Goal: Task Accomplishment & Management: Manage account settings

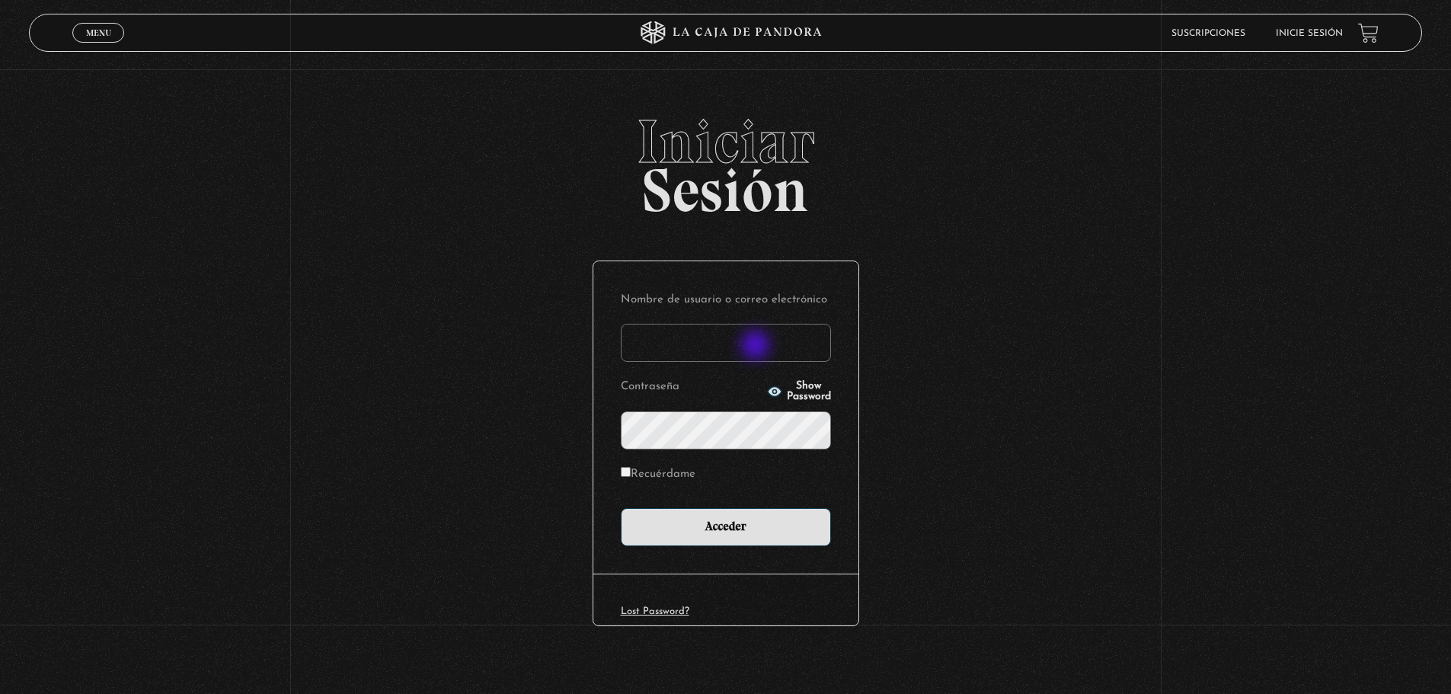
click at [757, 347] on input "Nombre de usuario o correo electrónico" at bounding box center [726, 343] width 210 height 38
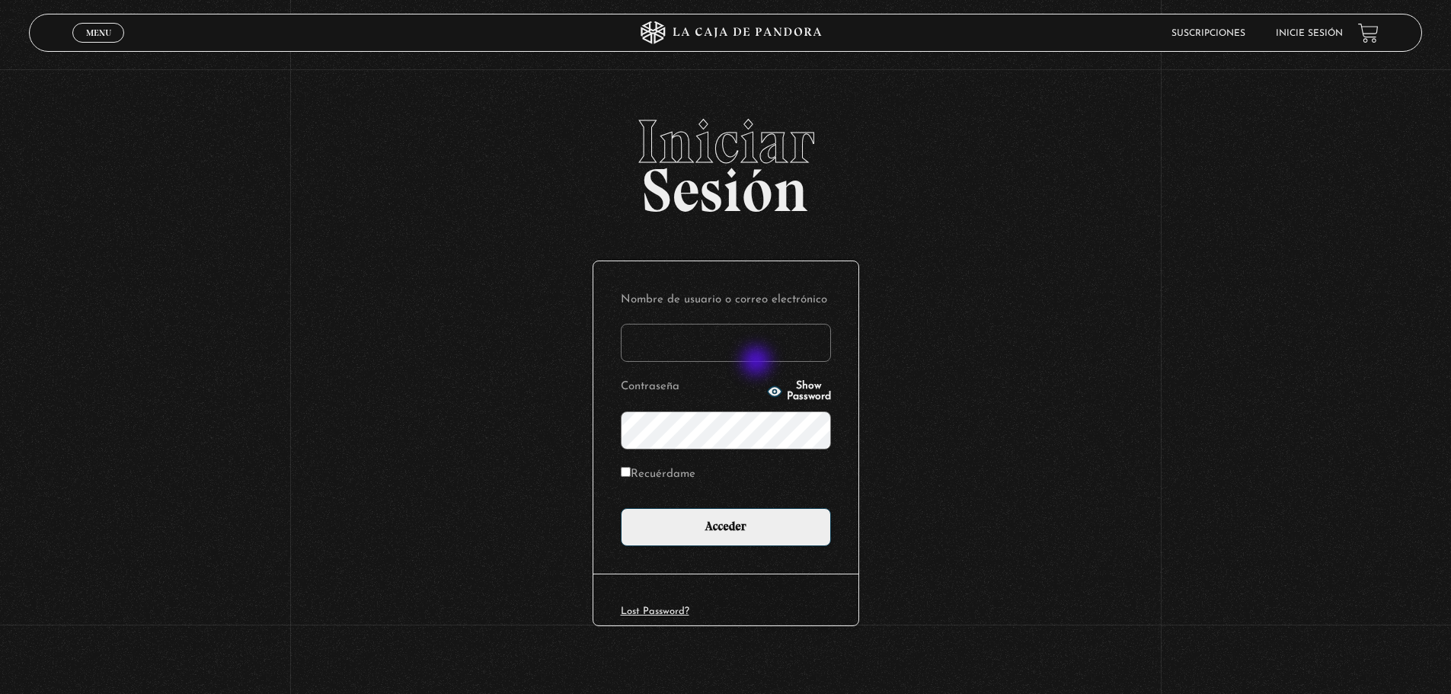
type input "Michaelescazu@gmail.com"
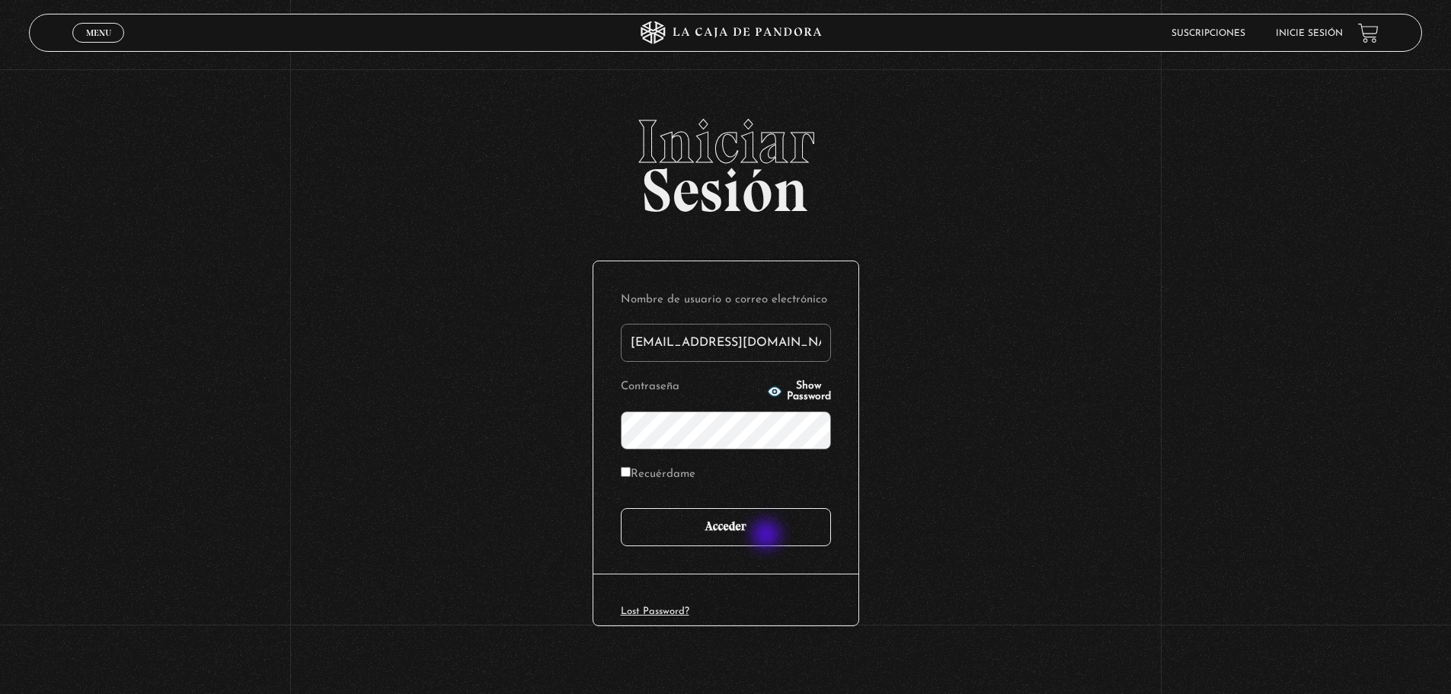
click at [767, 535] on input "Acceder" at bounding box center [726, 527] width 210 height 38
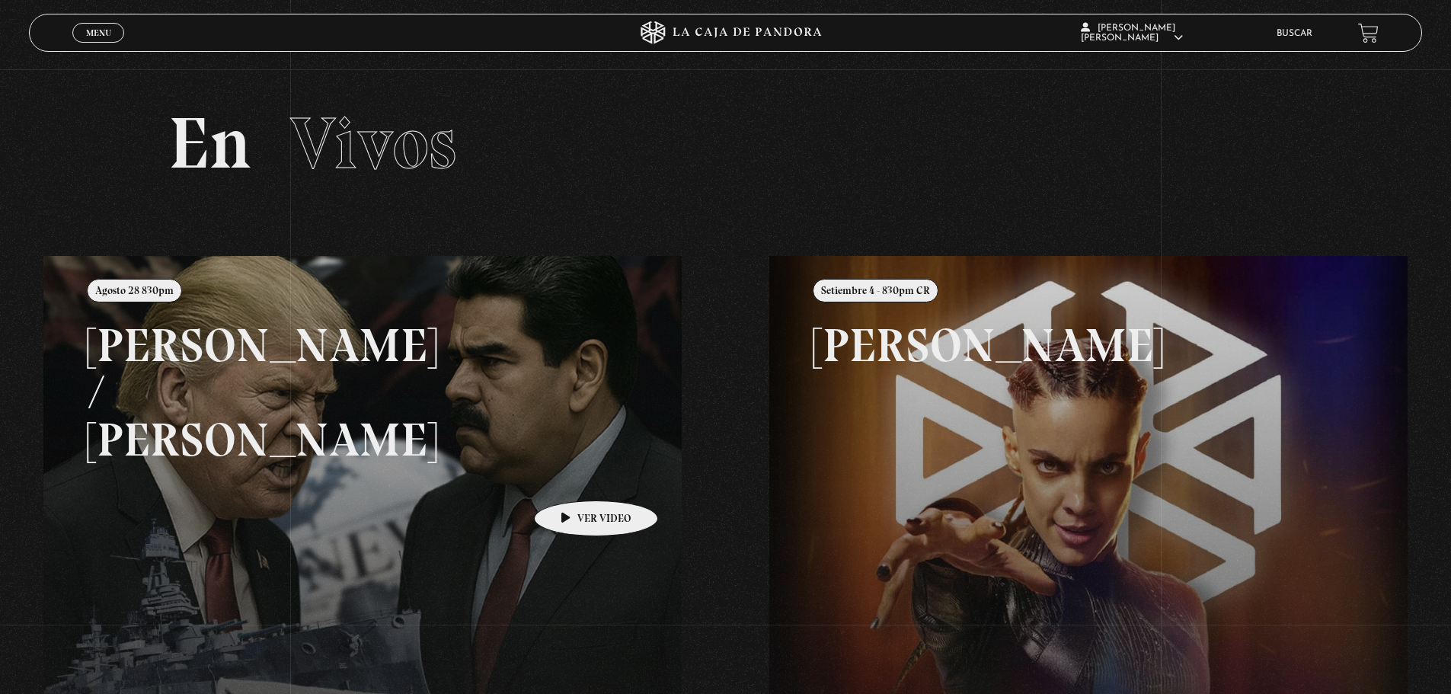
click at [572, 478] on link at bounding box center [768, 603] width 1451 height 694
